Goal: Information Seeking & Learning: Check status

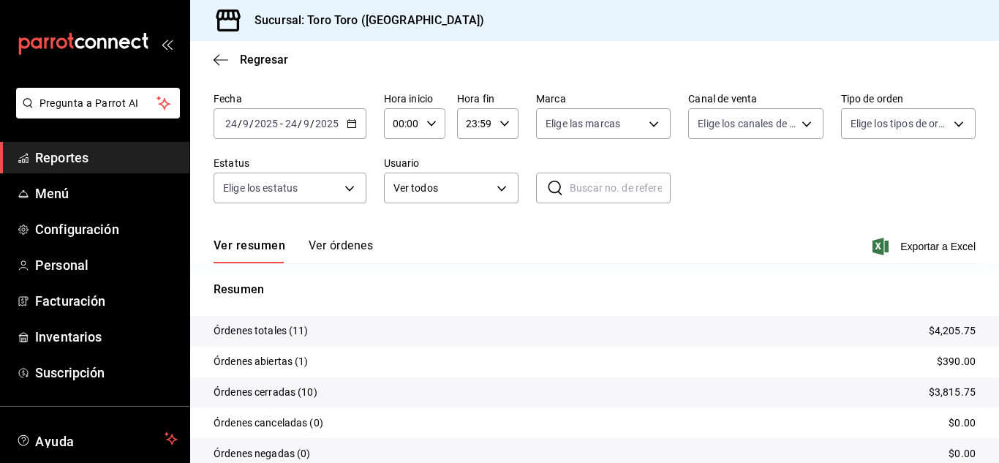
scroll to position [73, 0]
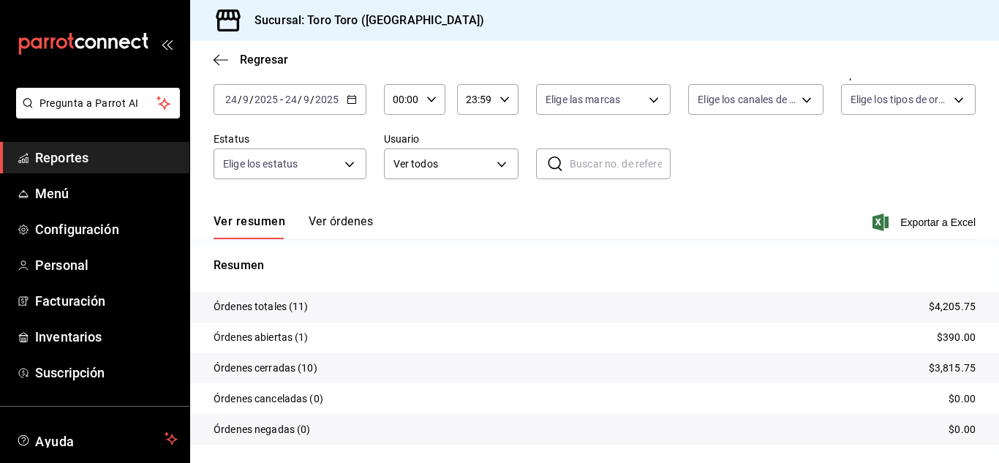
click at [57, 165] on span "Reportes" at bounding box center [106, 158] width 143 height 20
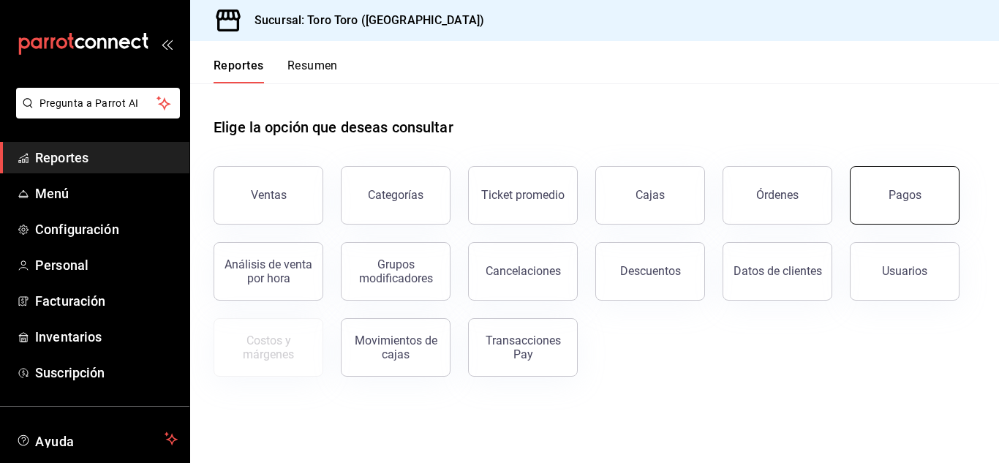
click at [916, 207] on button "Pagos" at bounding box center [905, 195] width 110 height 59
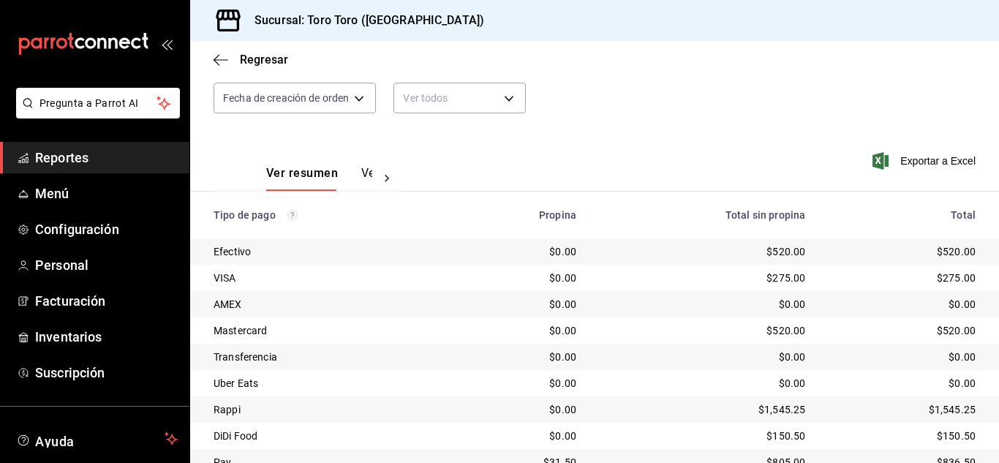
scroll to position [209, 0]
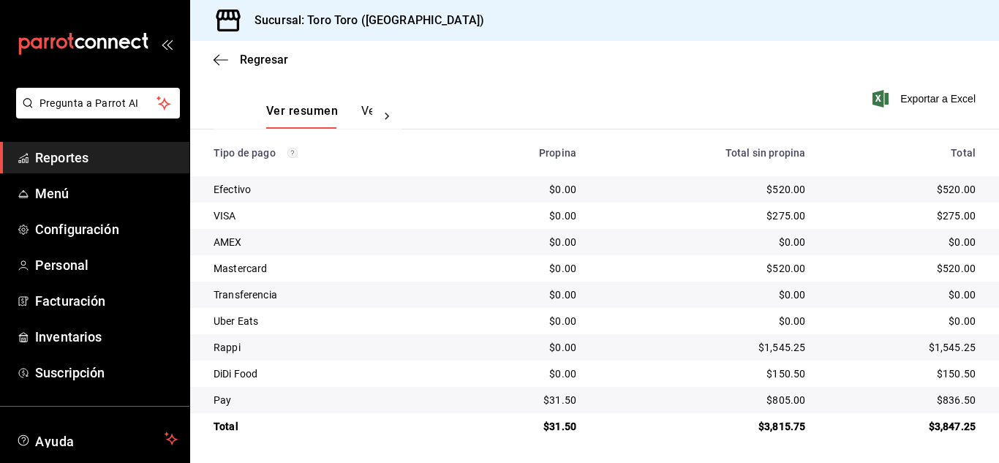
click at [97, 168] on link "Reportes" at bounding box center [94, 157] width 189 height 31
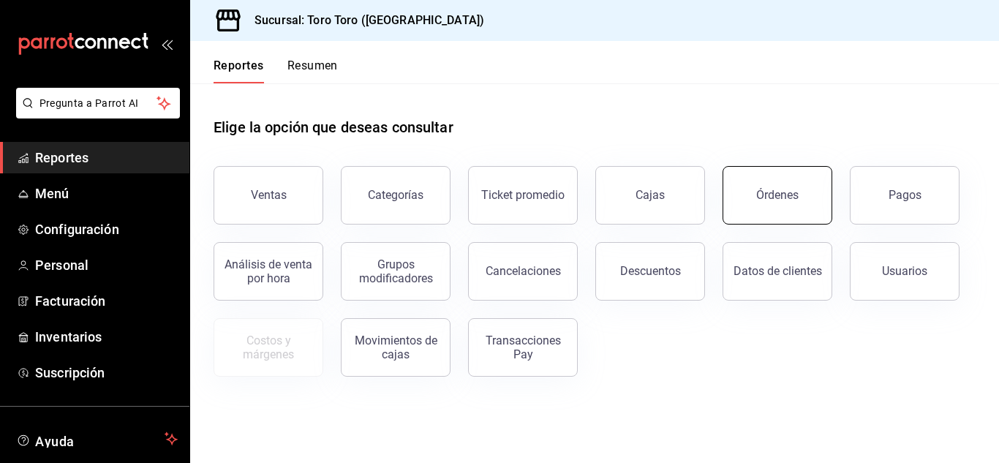
click at [807, 221] on button "Órdenes" at bounding box center [778, 195] width 110 height 59
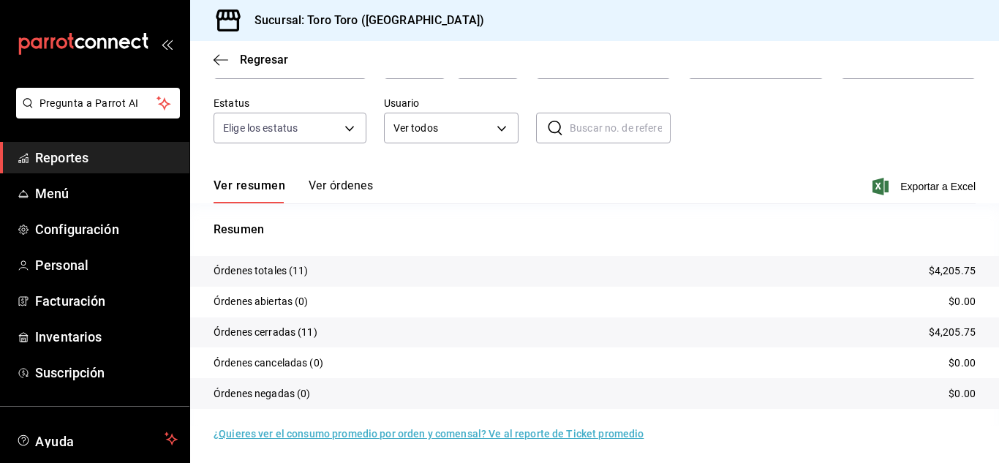
scroll to position [111, 0]
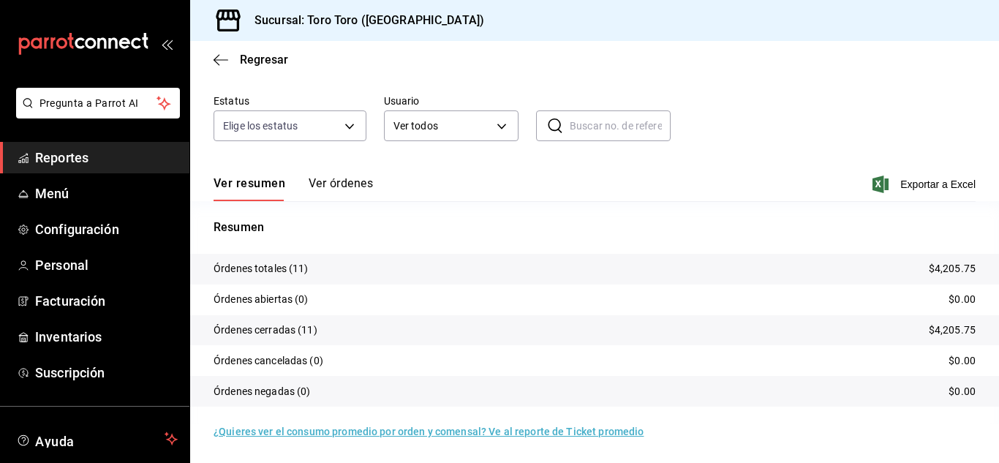
click at [116, 163] on span "Reportes" at bounding box center [106, 158] width 143 height 20
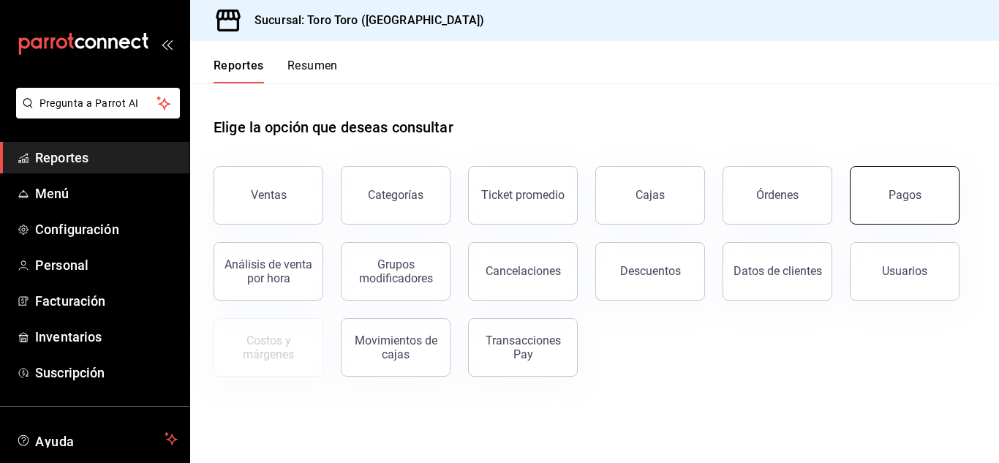
click at [903, 202] on button "Pagos" at bounding box center [905, 195] width 110 height 59
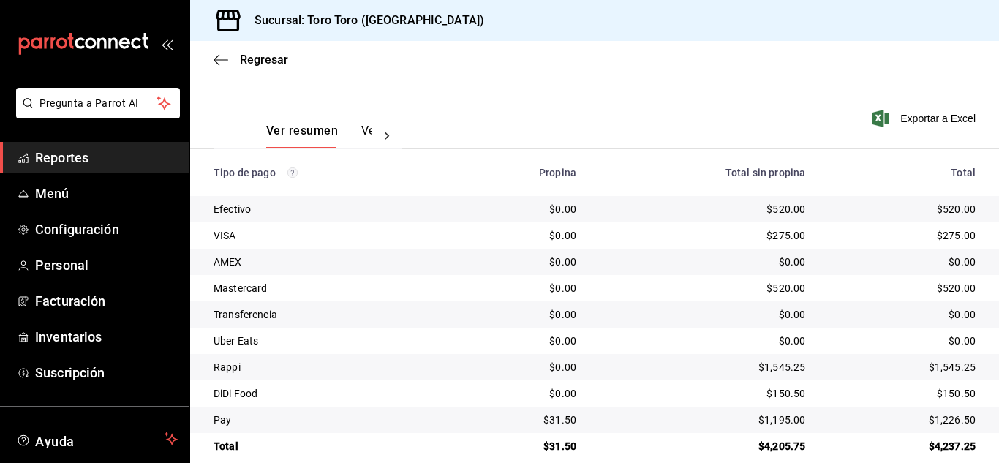
scroll to position [209, 0]
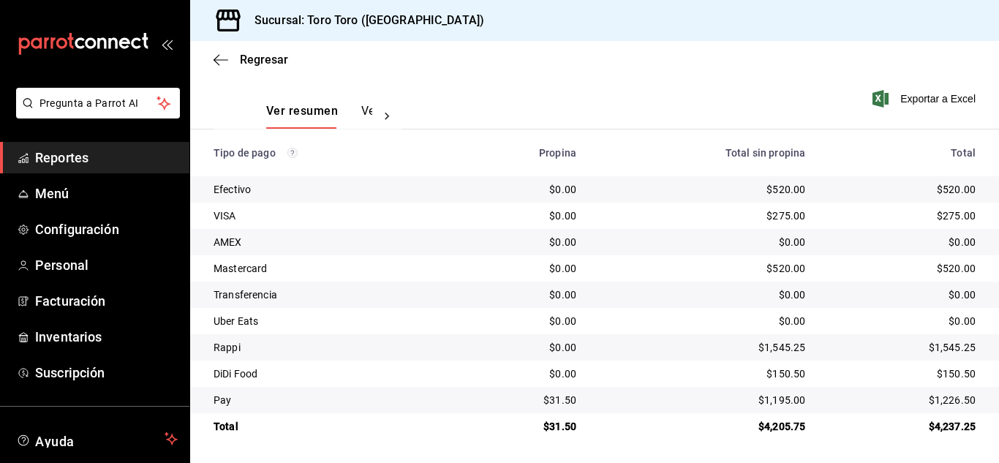
click at [54, 161] on span "Reportes" at bounding box center [106, 158] width 143 height 20
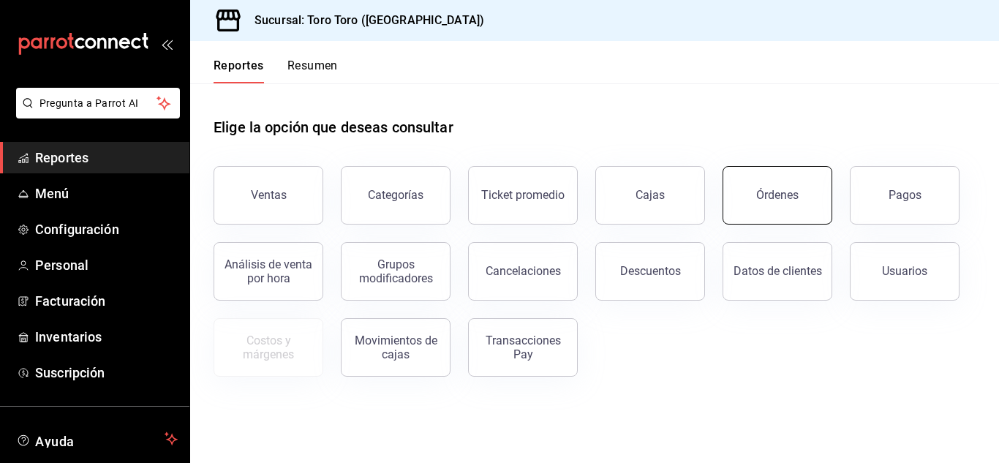
click at [778, 199] on div "Órdenes" at bounding box center [777, 195] width 42 height 14
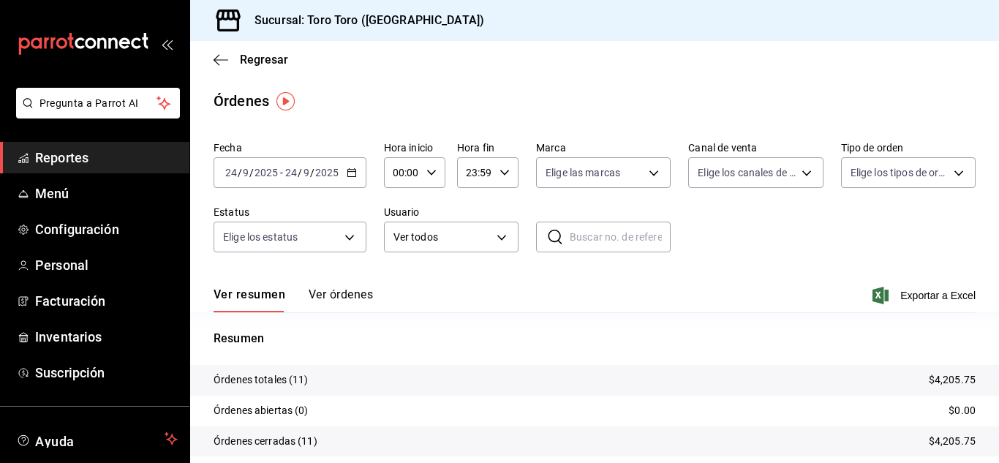
click at [347, 176] on icon "button" at bounding box center [352, 173] width 10 height 10
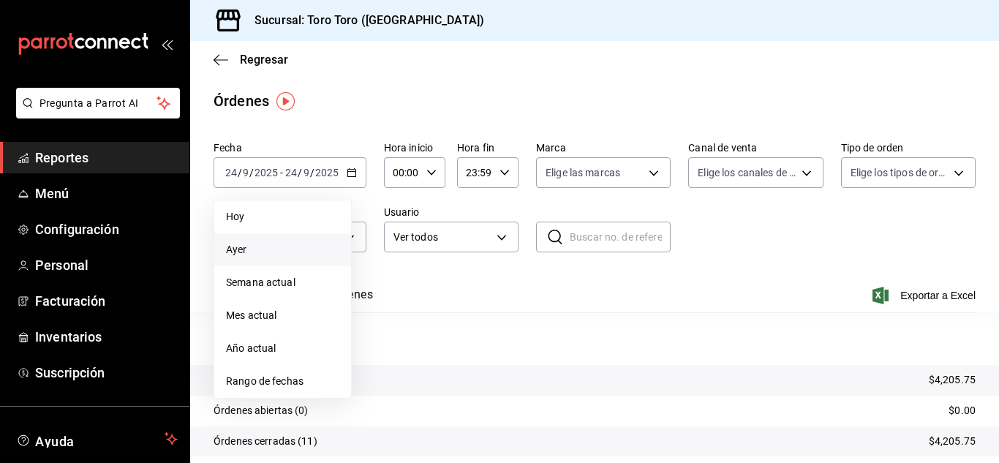
click at [238, 255] on span "Ayer" at bounding box center [282, 249] width 113 height 15
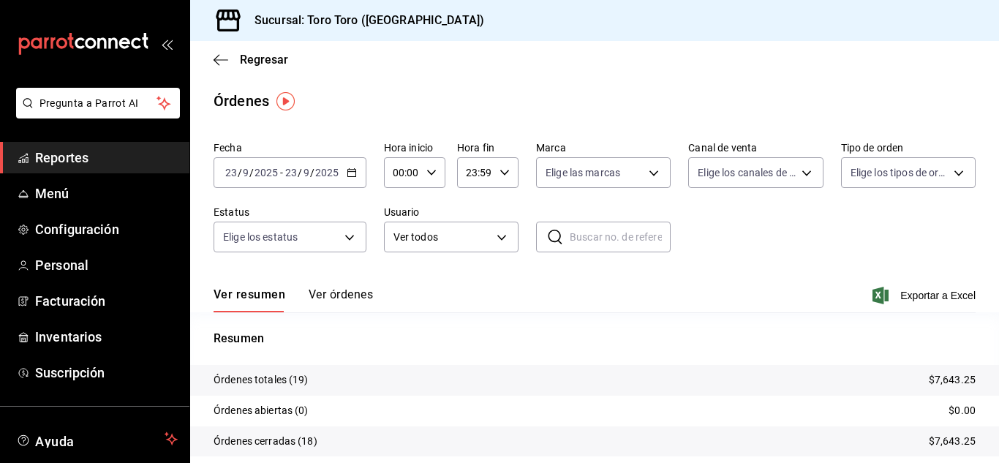
click at [56, 159] on span "Reportes" at bounding box center [106, 158] width 143 height 20
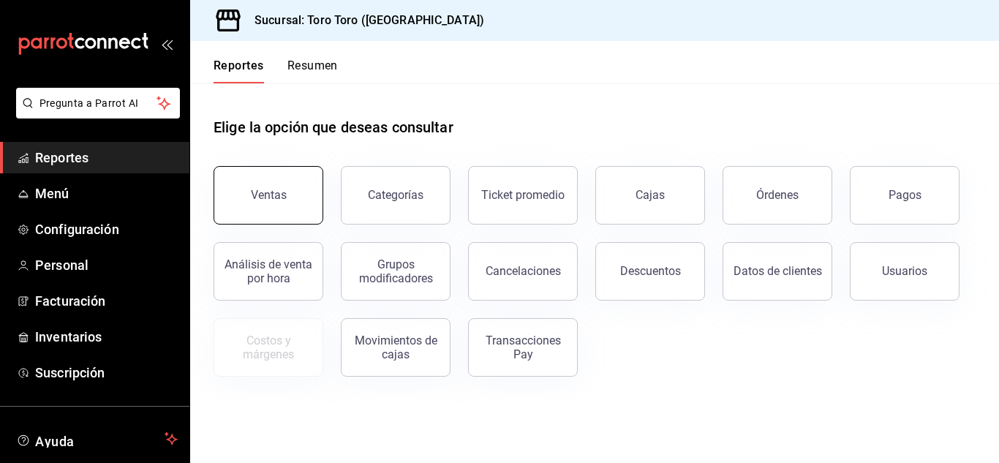
click at [285, 203] on button "Ventas" at bounding box center [269, 195] width 110 height 59
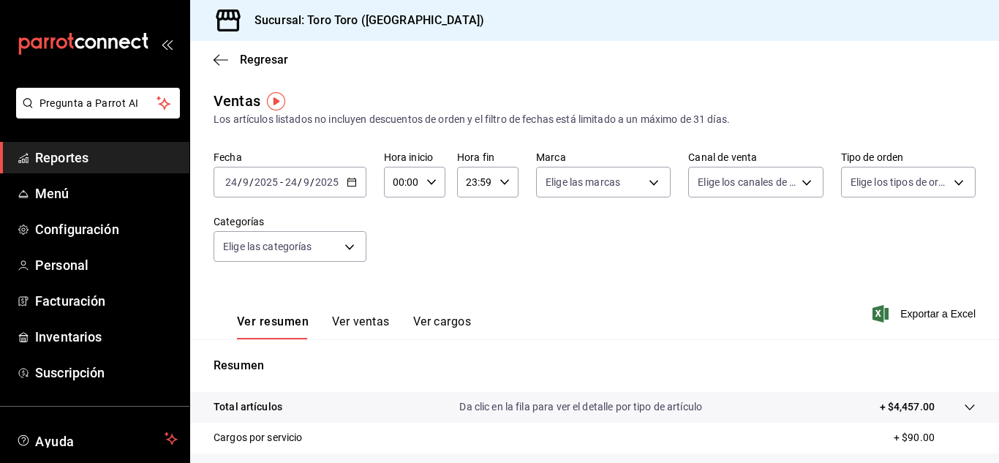
click at [355, 182] on icon "button" at bounding box center [352, 182] width 10 height 10
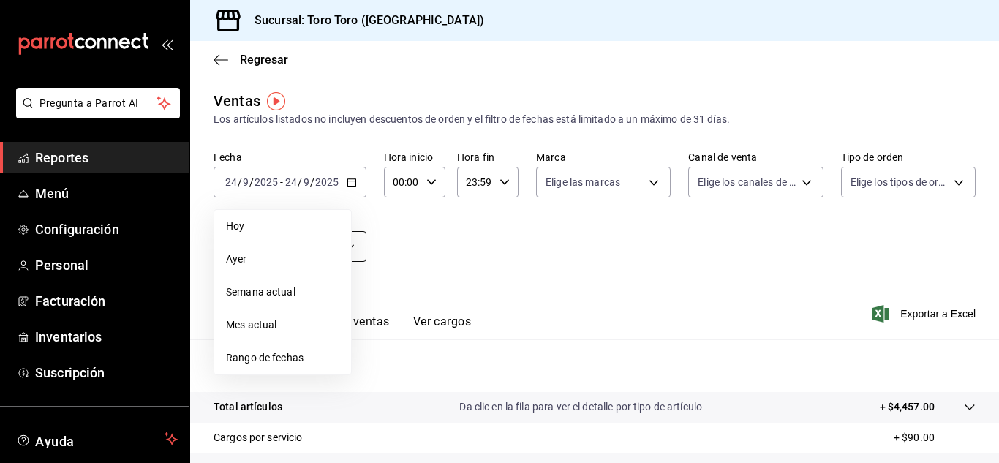
click at [236, 258] on span "Ayer" at bounding box center [282, 259] width 113 height 15
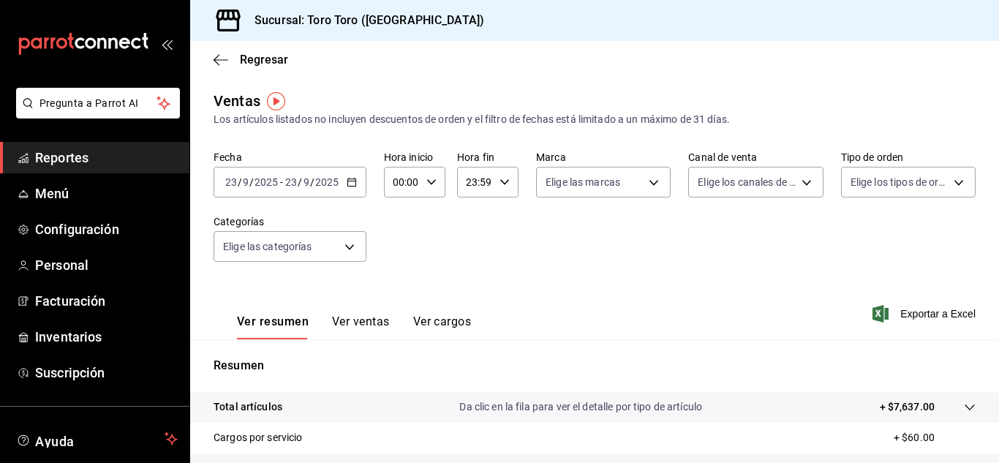
click at [362, 323] on button "Ver ventas" at bounding box center [361, 327] width 58 height 25
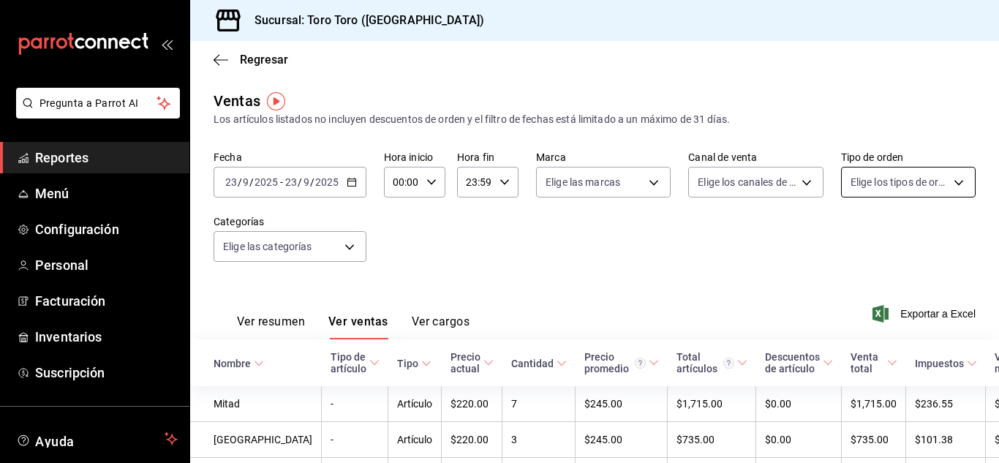
click at [951, 188] on body "Pregunta a Parrot AI Reportes Menú Configuración Personal Facturación Inventari…" at bounding box center [499, 231] width 999 height 463
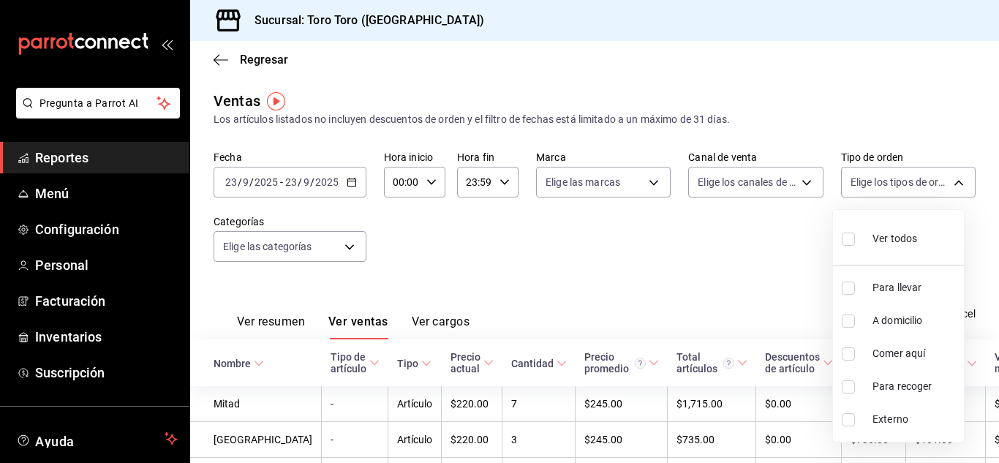
click at [849, 354] on input "checkbox" at bounding box center [848, 353] width 13 height 13
checkbox input "true"
type input "6c9ac38a-6f7a-4fff-bdb9-60f172351bd2"
click at [477, 248] on div at bounding box center [499, 231] width 999 height 463
click at [954, 189] on body "Pregunta a Parrot AI Reportes Menú Configuración Personal Facturación Inventari…" at bounding box center [499, 231] width 999 height 463
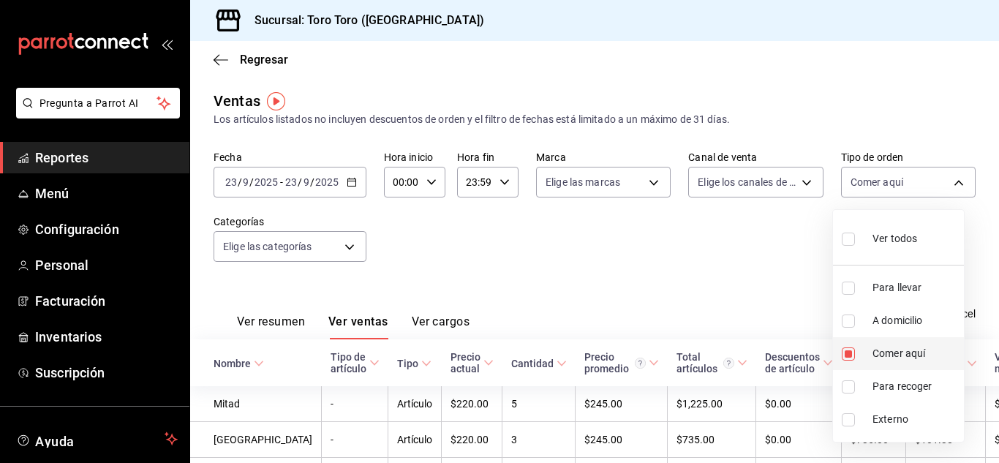
click at [845, 353] on input "checkbox" at bounding box center [848, 353] width 13 height 13
checkbox input "false"
click at [586, 251] on div at bounding box center [499, 231] width 999 height 463
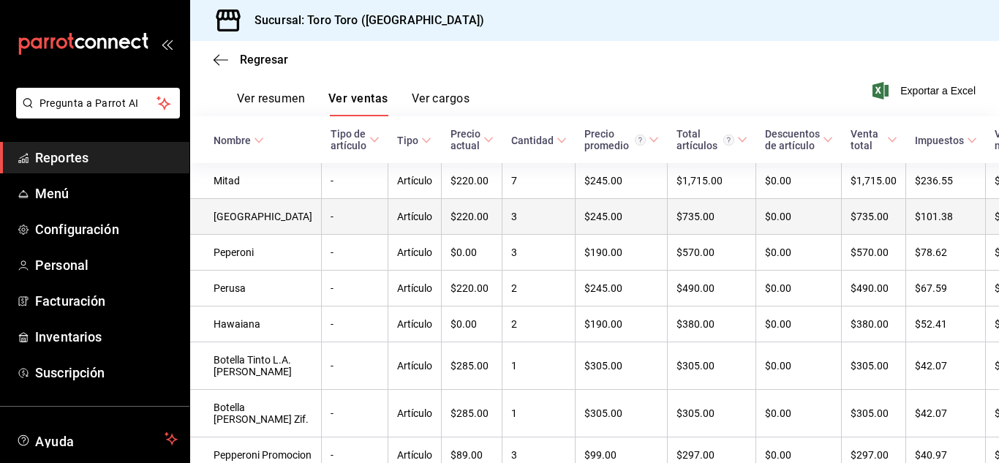
scroll to position [219, 0]
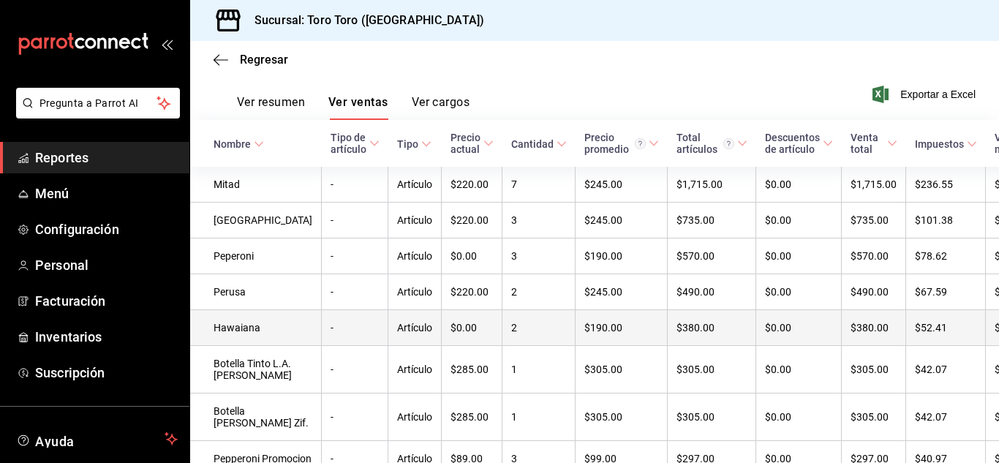
click at [241, 331] on td "Hawaiana" at bounding box center [256, 328] width 132 height 36
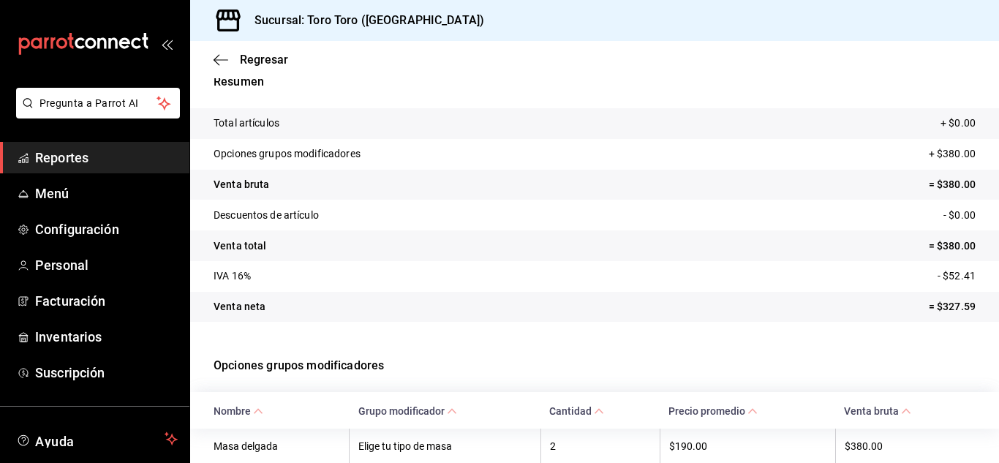
scroll to position [121, 0]
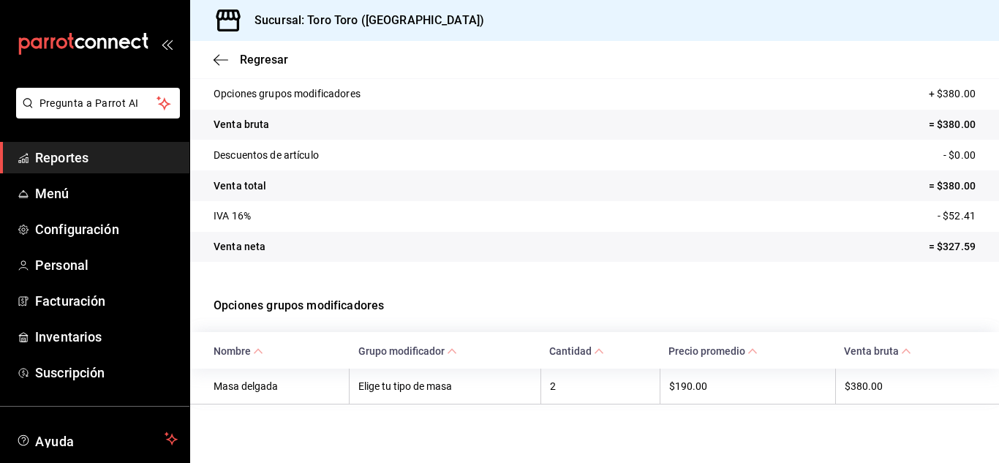
click at [78, 154] on span "Reportes" at bounding box center [106, 158] width 143 height 20
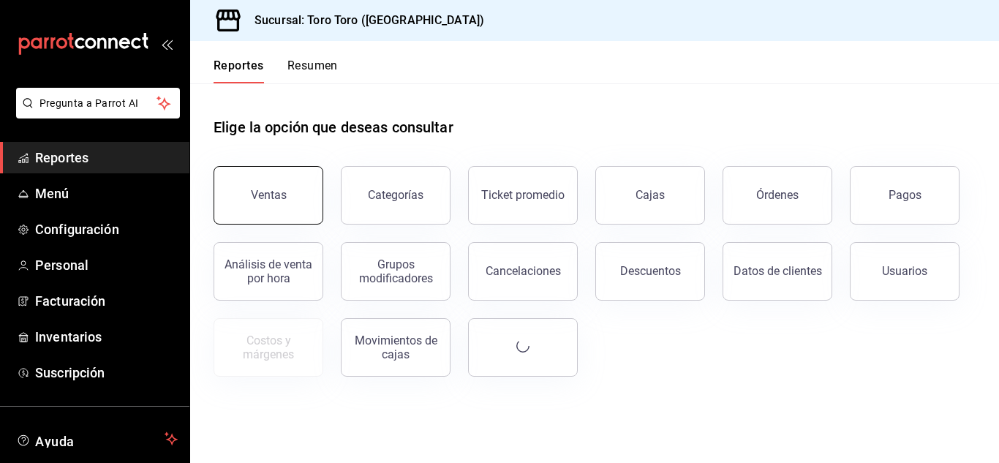
click at [274, 196] on div "Ventas" at bounding box center [269, 195] width 36 height 14
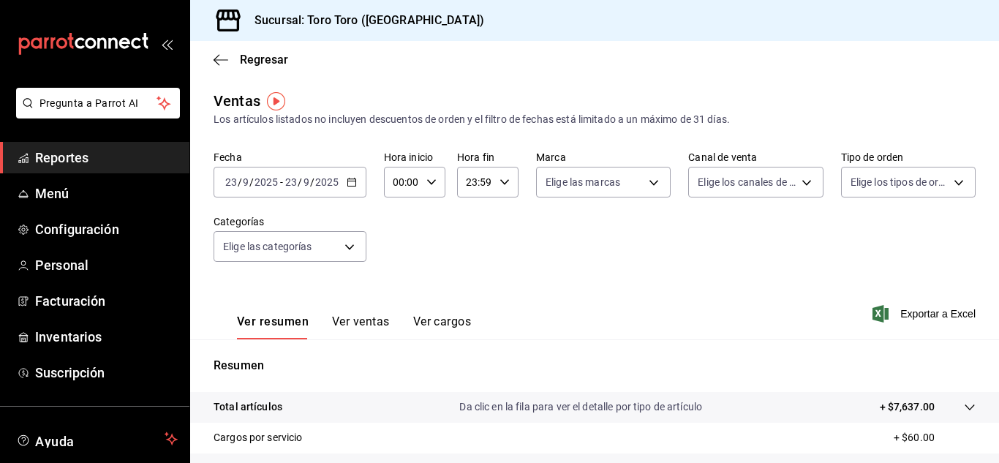
click at [367, 322] on button "Ver ventas" at bounding box center [361, 327] width 58 height 25
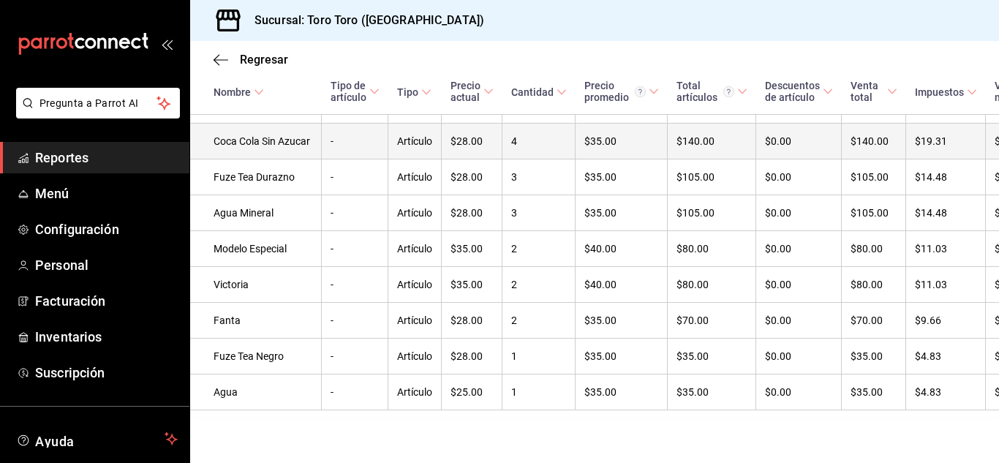
scroll to position [1154, 0]
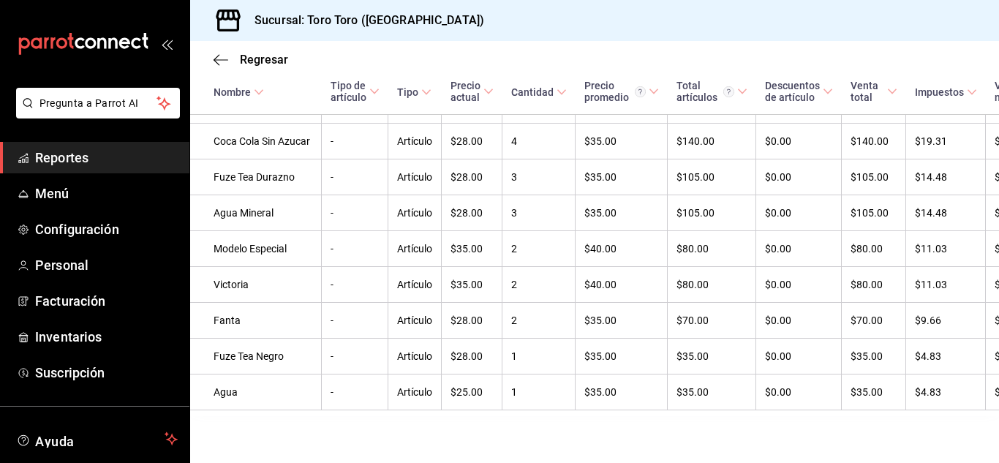
click at [121, 150] on span "Reportes" at bounding box center [106, 158] width 143 height 20
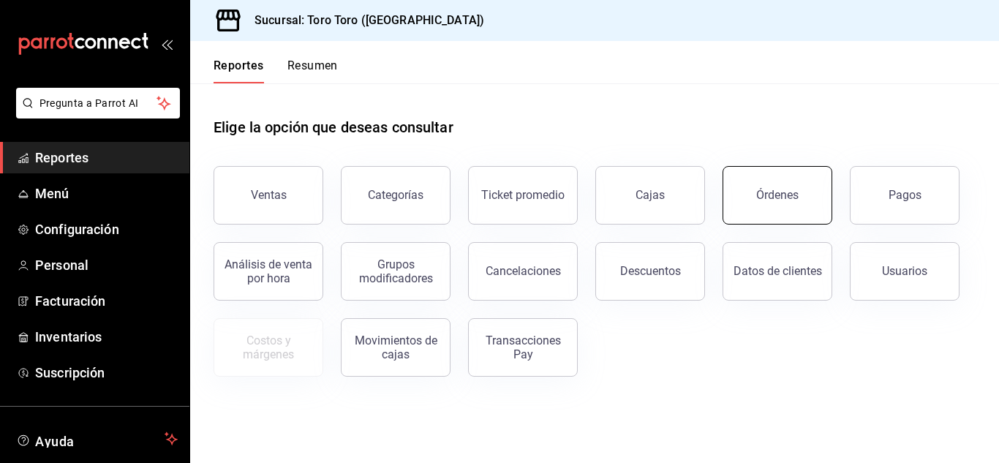
click at [809, 174] on button "Órdenes" at bounding box center [778, 195] width 110 height 59
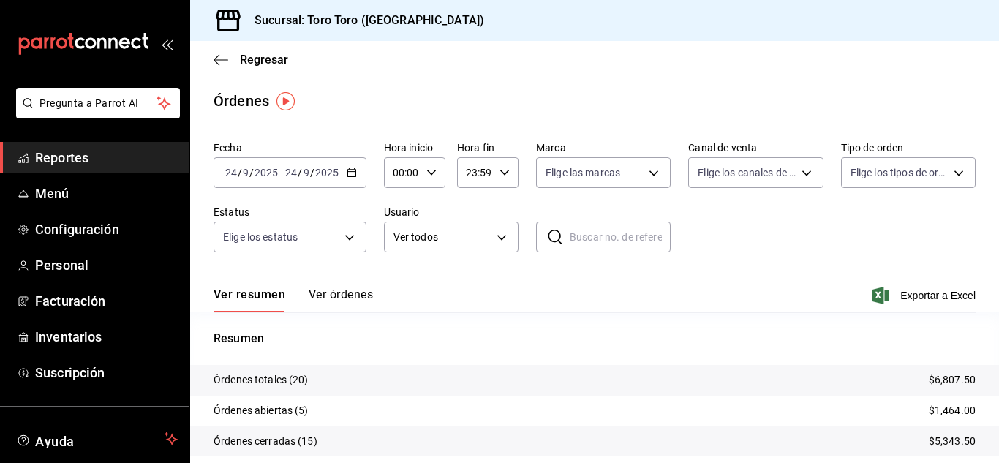
click at [53, 159] on span "Reportes" at bounding box center [106, 158] width 143 height 20
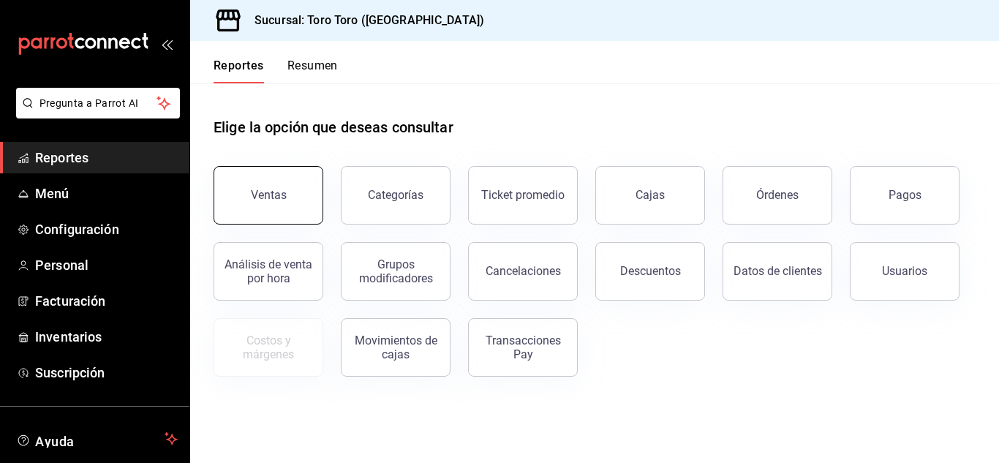
click at [293, 217] on button "Ventas" at bounding box center [269, 195] width 110 height 59
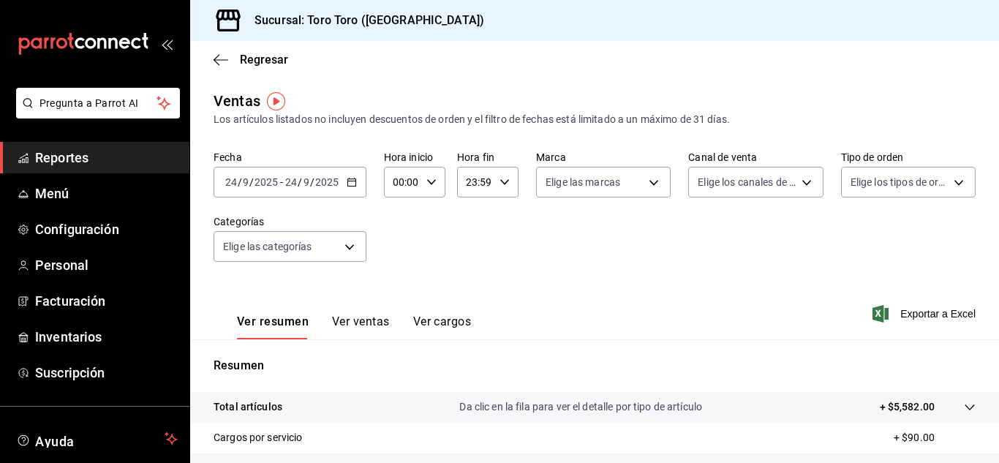
click at [451, 324] on button "Ver cargos" at bounding box center [442, 327] width 59 height 25
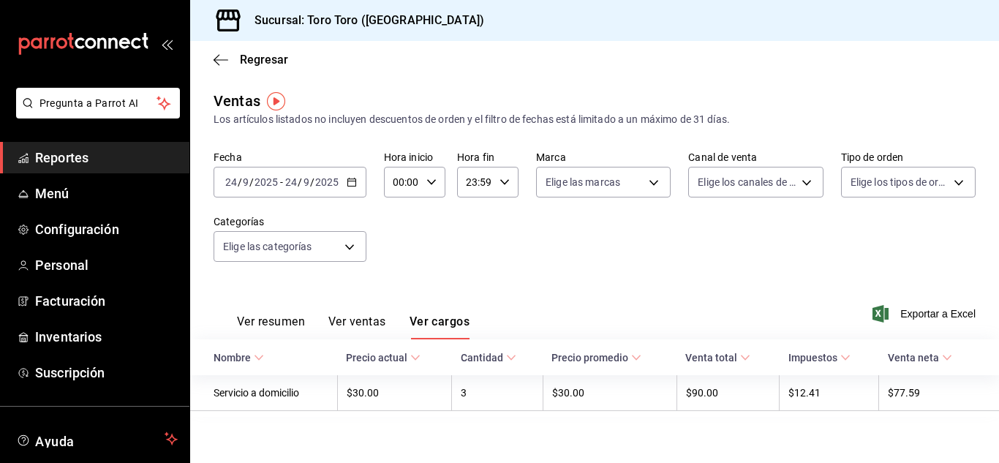
click at [68, 161] on span "Reportes" at bounding box center [106, 158] width 143 height 20
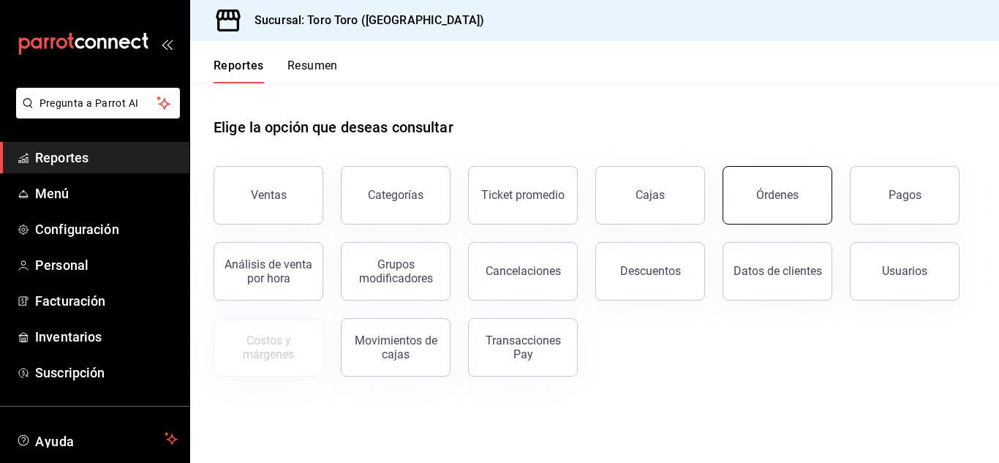
click at [797, 176] on button "Órdenes" at bounding box center [778, 195] width 110 height 59
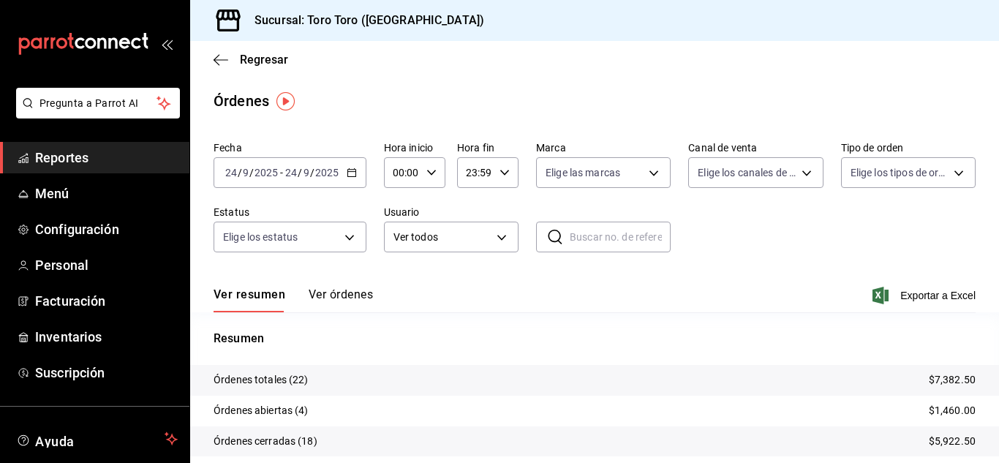
click at [64, 157] on span "Reportes" at bounding box center [106, 158] width 143 height 20
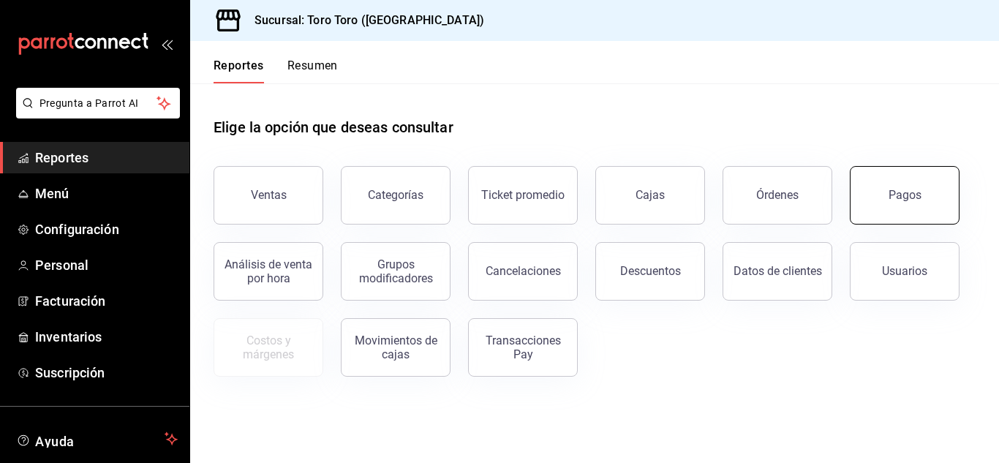
click at [858, 197] on button "Pagos" at bounding box center [905, 195] width 110 height 59
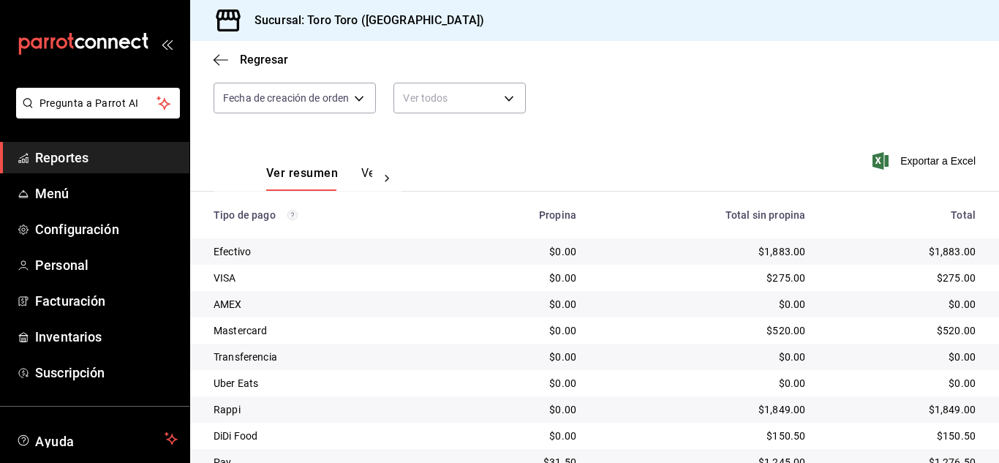
scroll to position [209, 0]
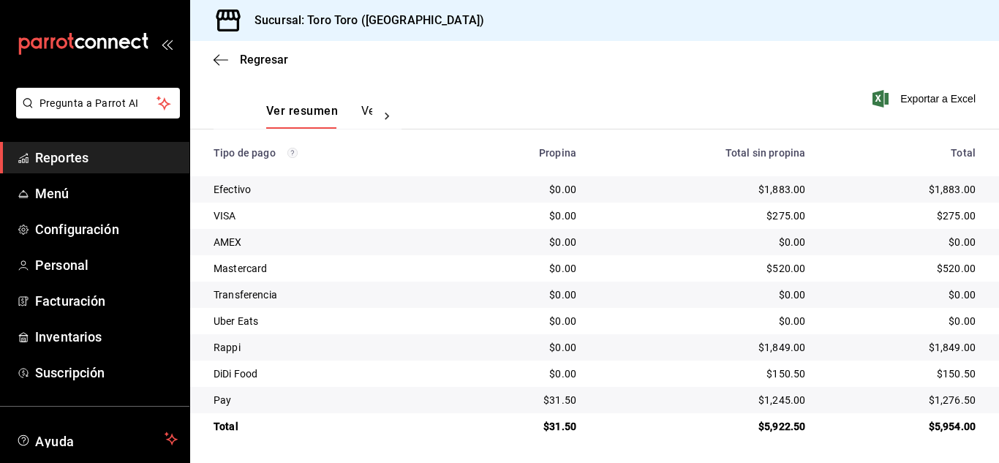
click at [73, 157] on span "Reportes" at bounding box center [106, 158] width 143 height 20
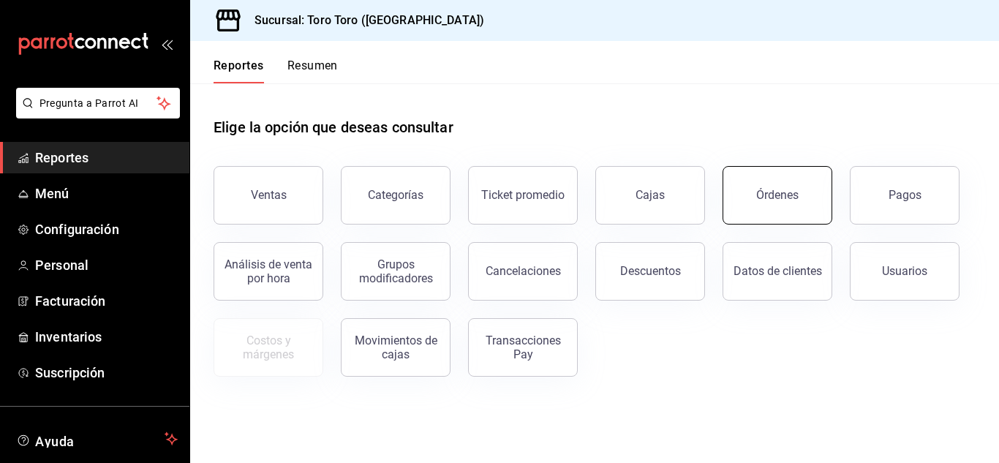
click at [796, 184] on button "Órdenes" at bounding box center [778, 195] width 110 height 59
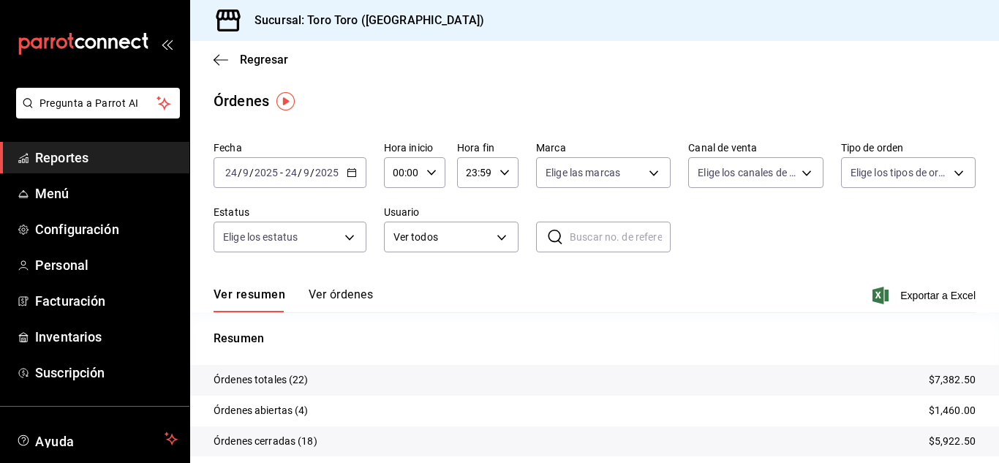
click at [69, 157] on span "Reportes" at bounding box center [106, 158] width 143 height 20
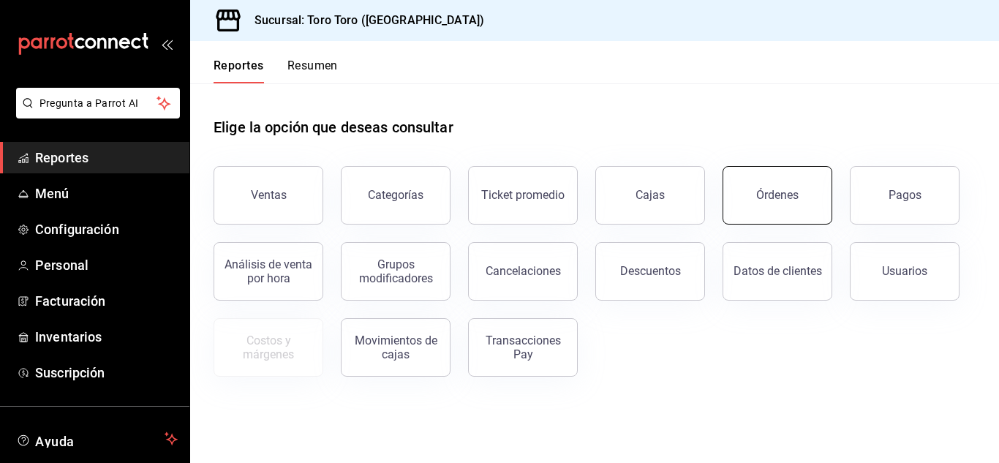
click at [801, 196] on button "Órdenes" at bounding box center [778, 195] width 110 height 59
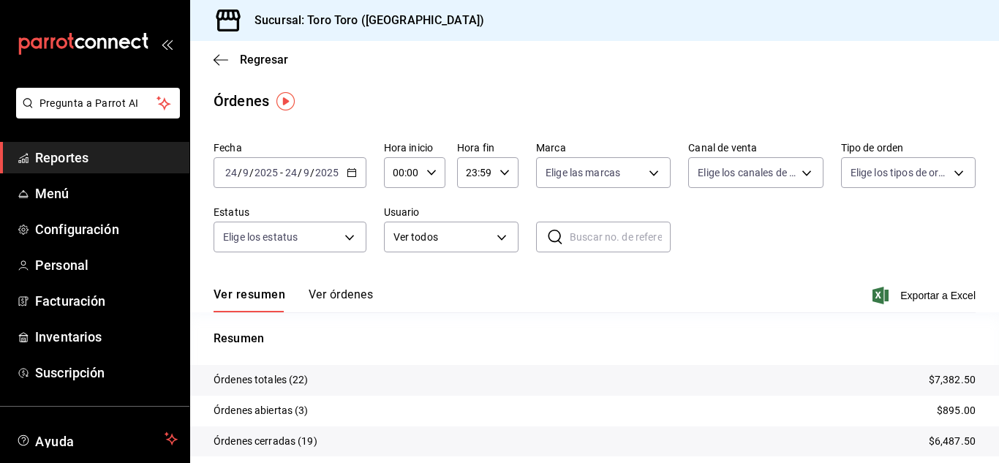
click at [61, 161] on span "Reportes" at bounding box center [106, 158] width 143 height 20
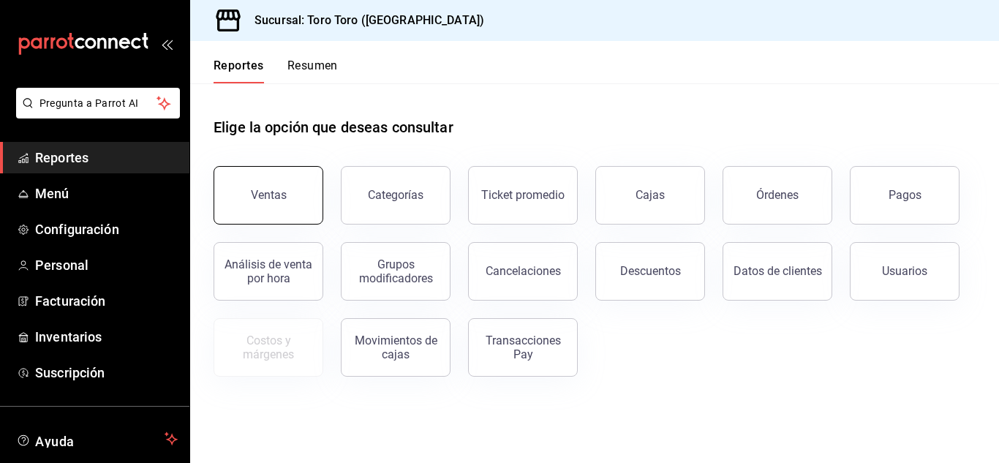
click at [263, 184] on button "Ventas" at bounding box center [269, 195] width 110 height 59
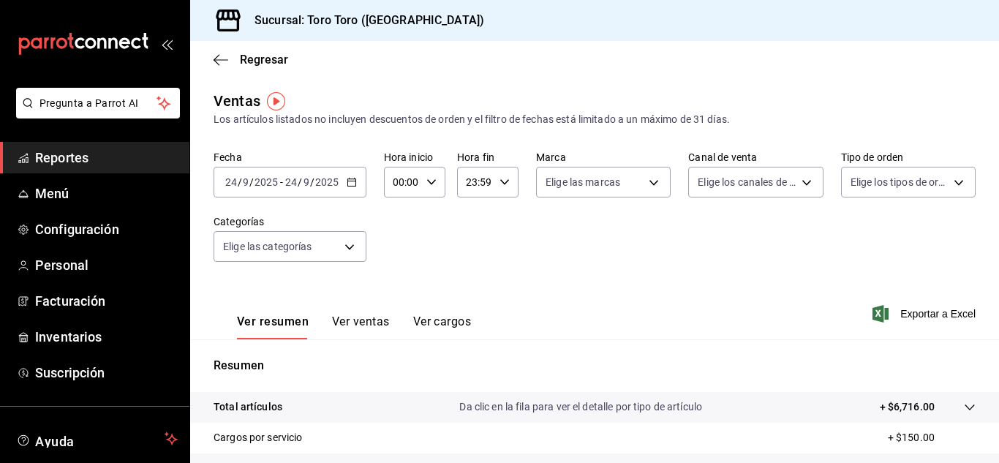
click at [443, 322] on button "Ver cargos" at bounding box center [442, 327] width 59 height 25
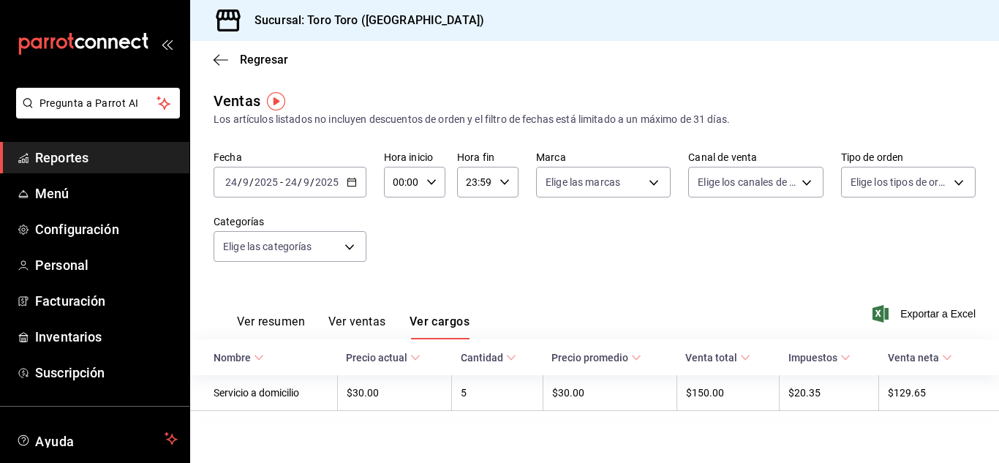
click at [94, 157] on span "Reportes" at bounding box center [106, 158] width 143 height 20
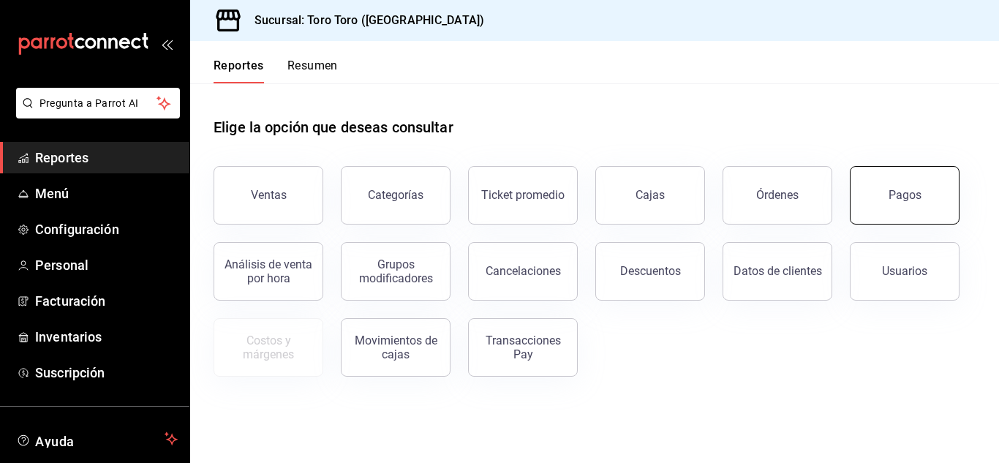
click at [895, 187] on button "Pagos" at bounding box center [905, 195] width 110 height 59
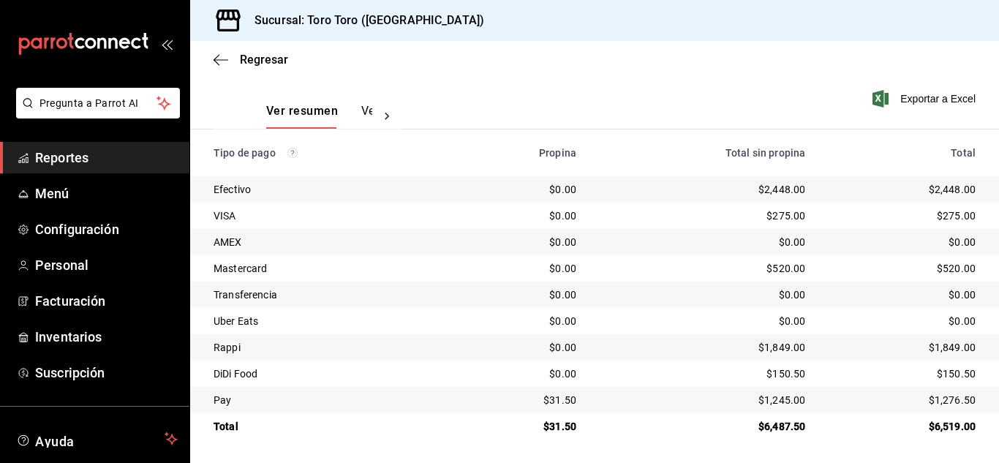
scroll to position [209, 0]
click at [86, 162] on span "Reportes" at bounding box center [106, 158] width 143 height 20
